Goal: Book appointment/travel/reservation

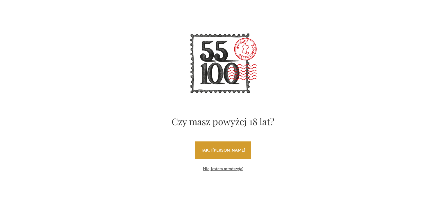
click at [226, 150] on link "tak, i [PERSON_NAME]" at bounding box center [223, 149] width 56 height 17
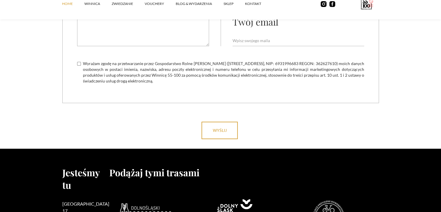
scroll to position [2206, 0]
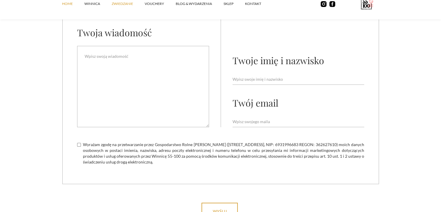
click at [124, 4] on link "ZWIEDZANIE" at bounding box center [128, 3] width 33 height 17
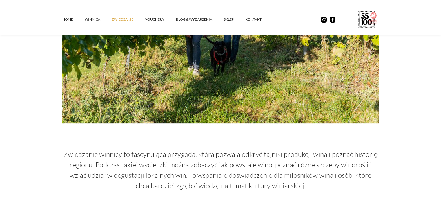
scroll to position [232, 0]
